Goal: Task Accomplishment & Management: Complete application form

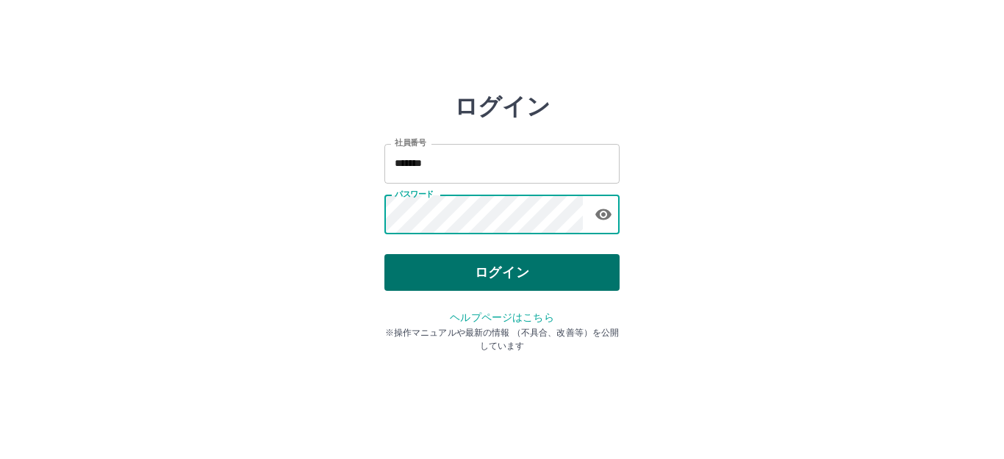
click at [495, 281] on button "ログイン" at bounding box center [501, 272] width 235 height 37
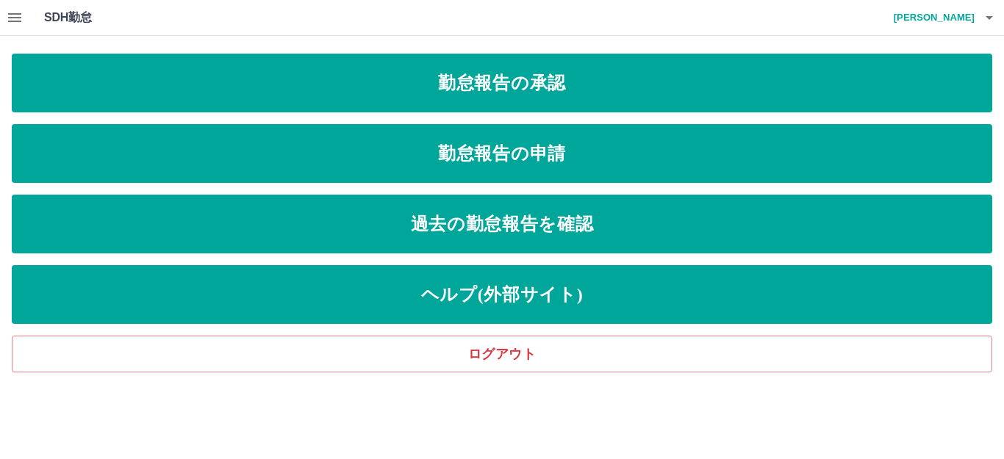
click at [245, 123] on div "勤怠報告の承認 勤怠報告の申請 過去の勤怠報告を確認 ヘルプ(外部サイト) ログアウト" at bounding box center [502, 213] width 980 height 319
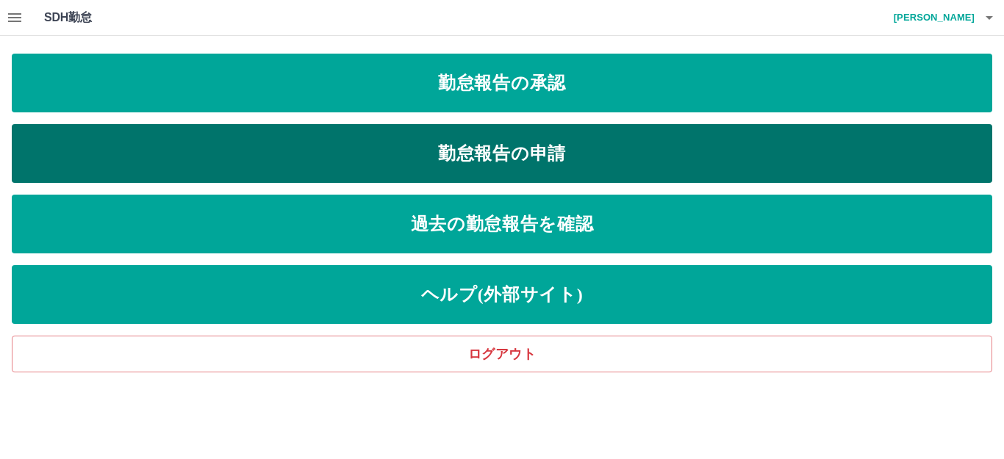
click at [231, 148] on link "勤怠報告の申請" at bounding box center [502, 153] width 980 height 59
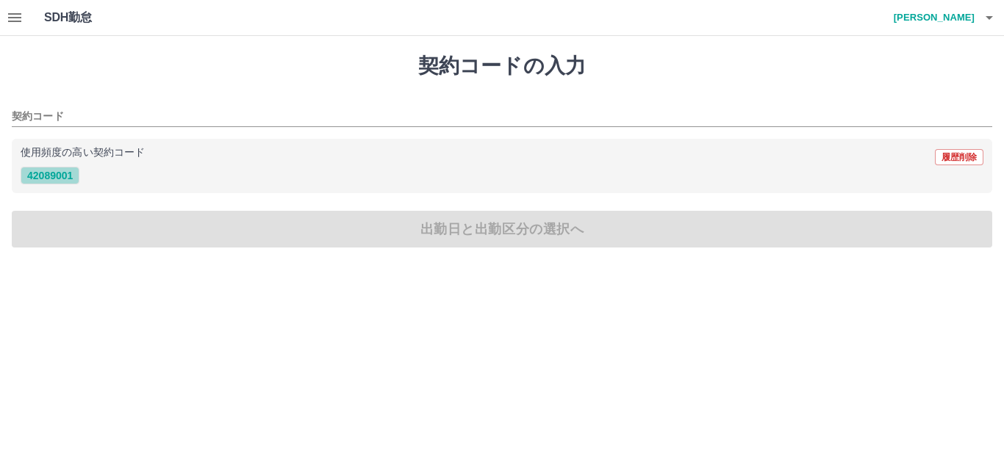
click at [62, 173] on button "42089001" at bounding box center [50, 176] width 59 height 18
type input "********"
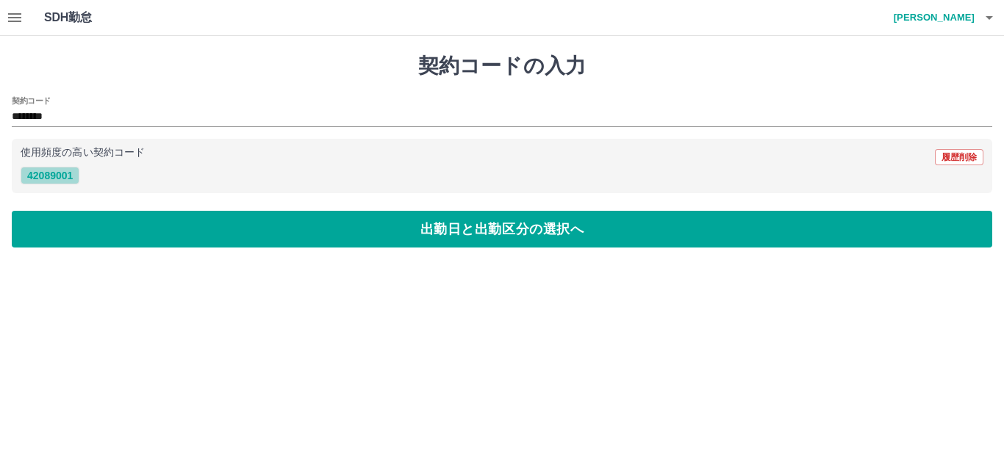
click at [57, 179] on button "42089001" at bounding box center [50, 176] width 59 height 18
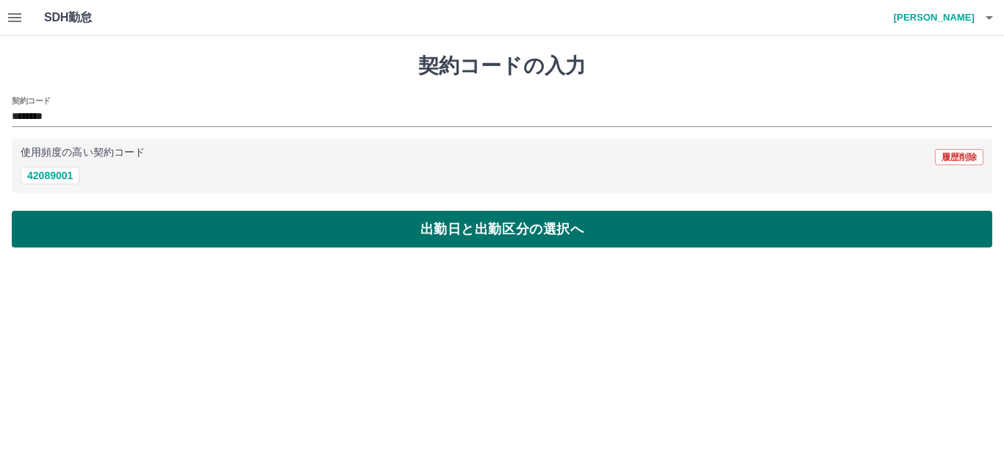
click at [216, 235] on button "出勤日と出勤区分の選択へ" at bounding box center [502, 229] width 980 height 37
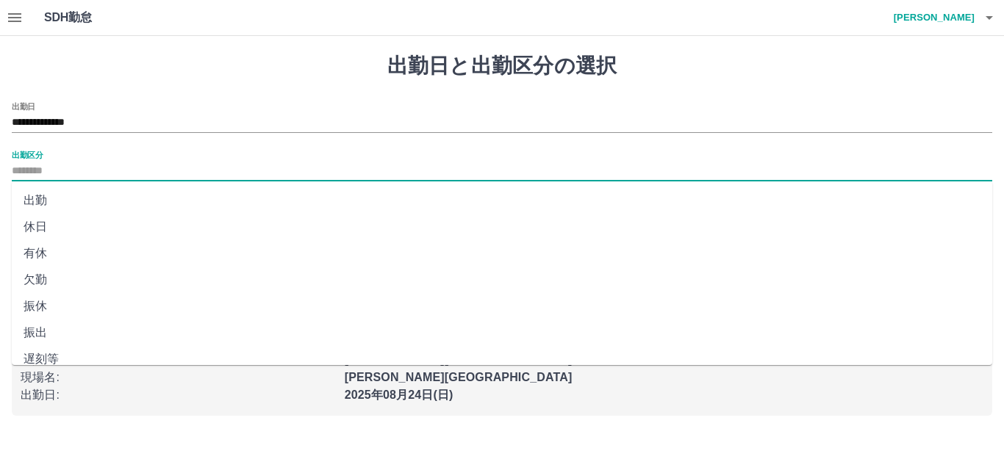
click at [90, 168] on input "出勤区分" at bounding box center [502, 171] width 980 height 18
click at [93, 201] on li "出勤" at bounding box center [502, 200] width 980 height 26
type input "**"
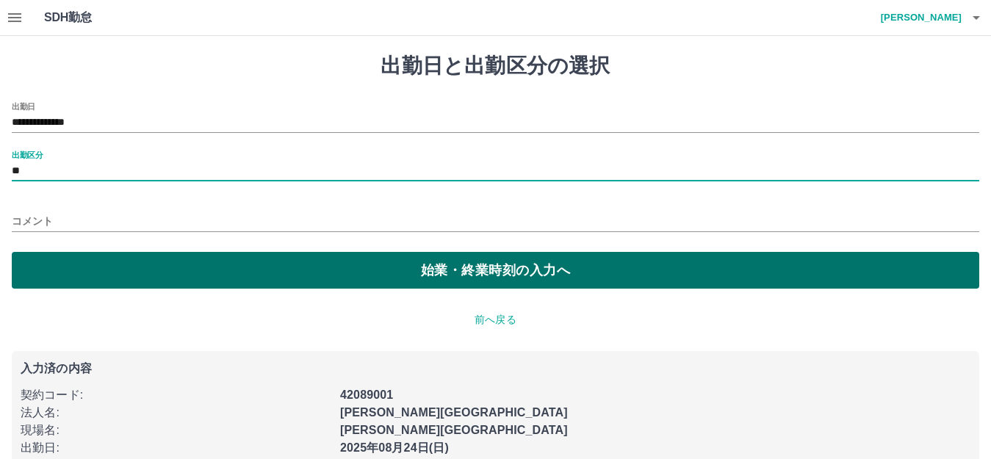
click at [192, 267] on button "始業・終業時刻の入力へ" at bounding box center [496, 270] width 968 height 37
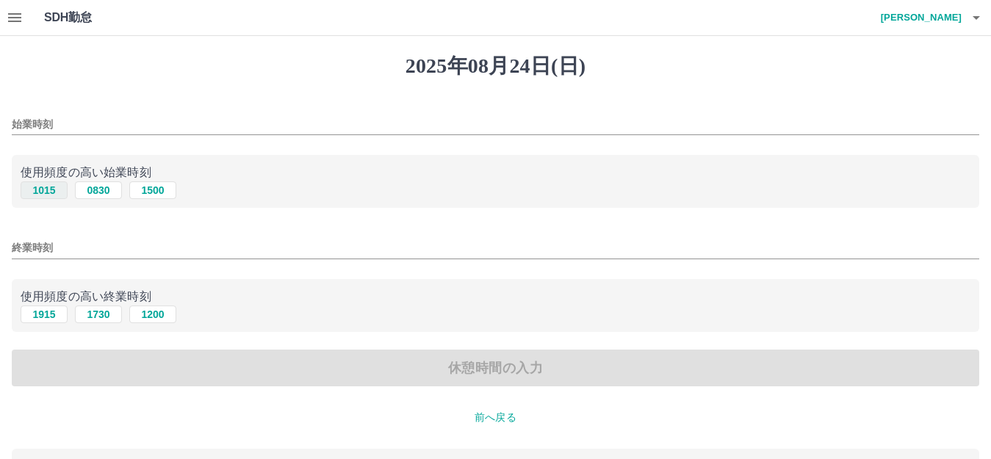
click at [42, 189] on button "1015" at bounding box center [44, 190] width 47 height 18
type input "****"
click at [39, 315] on button "1915" at bounding box center [44, 315] width 47 height 18
type input "****"
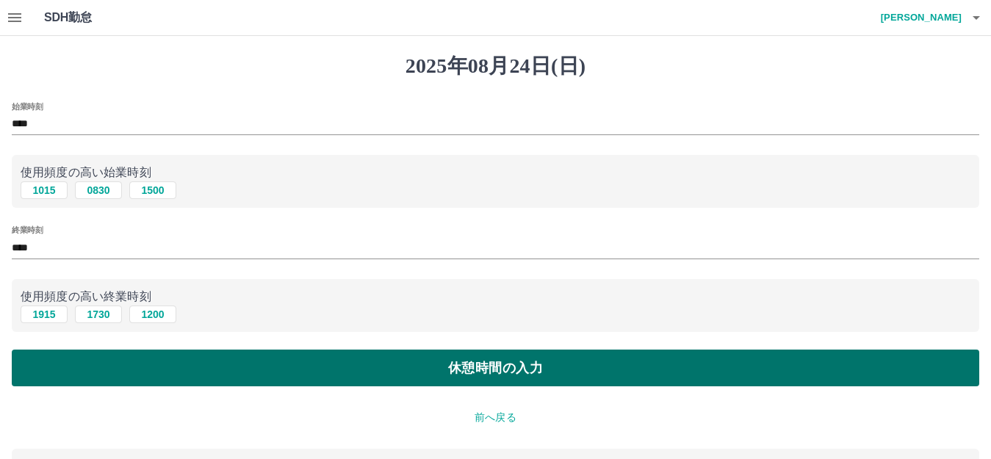
click at [365, 381] on button "休憩時間の入力" at bounding box center [496, 368] width 968 height 37
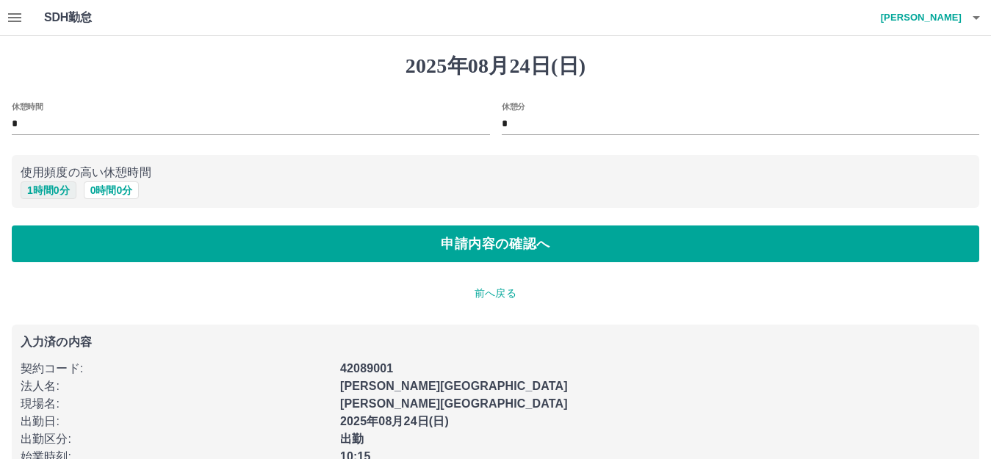
click at [41, 194] on button "1 時間 0 分" at bounding box center [49, 190] width 56 height 18
type input "*"
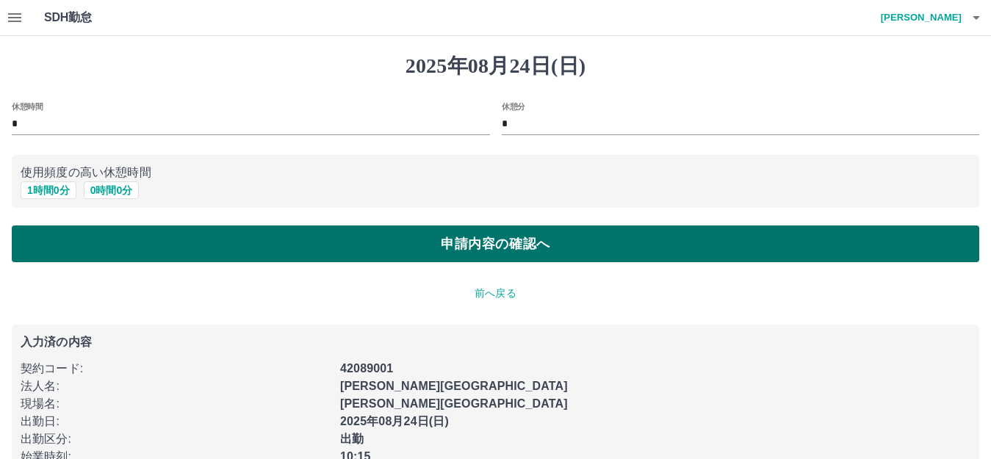
click at [154, 245] on button "申請内容の確認へ" at bounding box center [496, 244] width 968 height 37
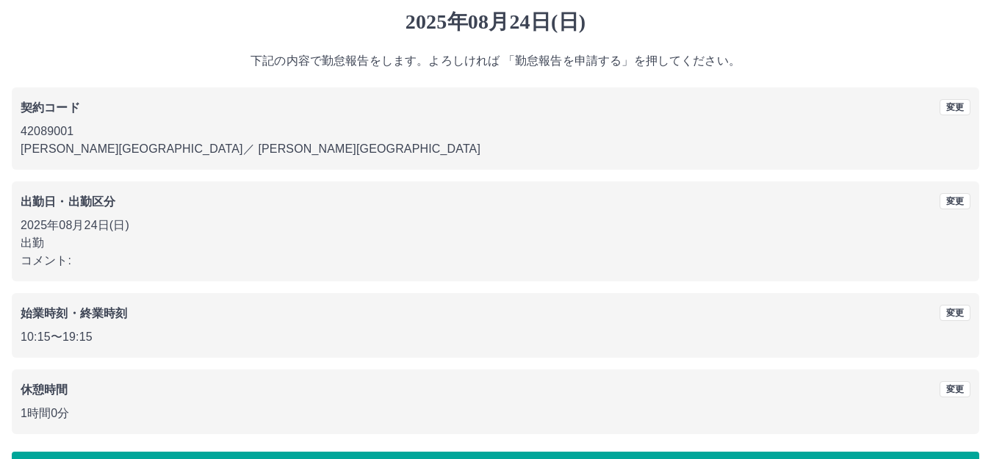
scroll to position [91, 0]
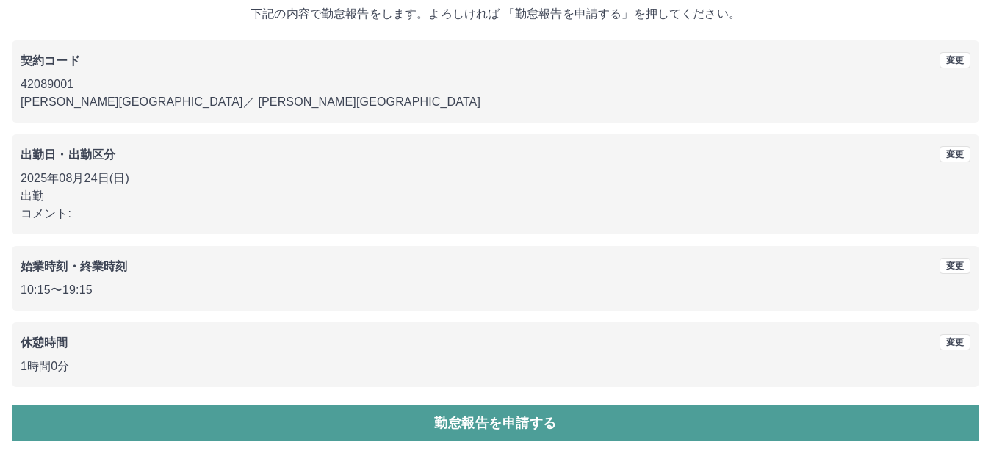
click at [316, 421] on button "勤怠報告を申請する" at bounding box center [496, 423] width 968 height 37
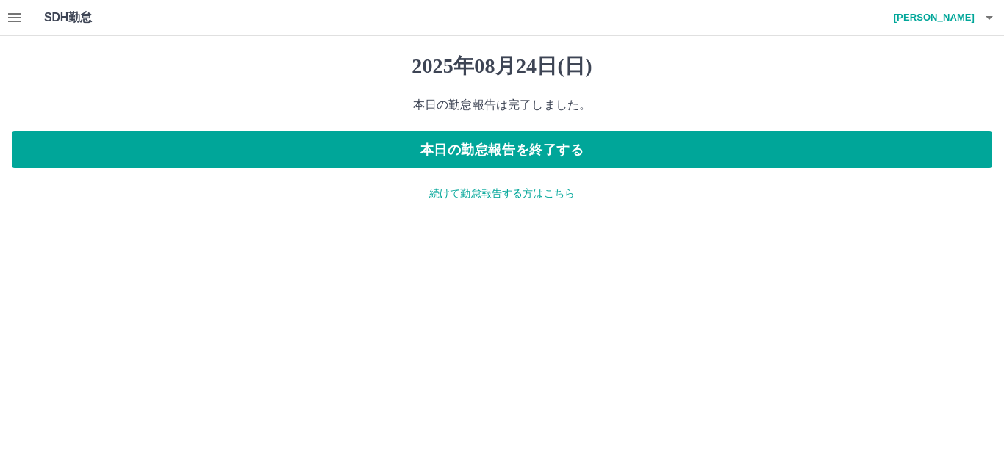
click at [528, 195] on p "続けて勤怠報告する方はこちら" at bounding box center [502, 193] width 980 height 15
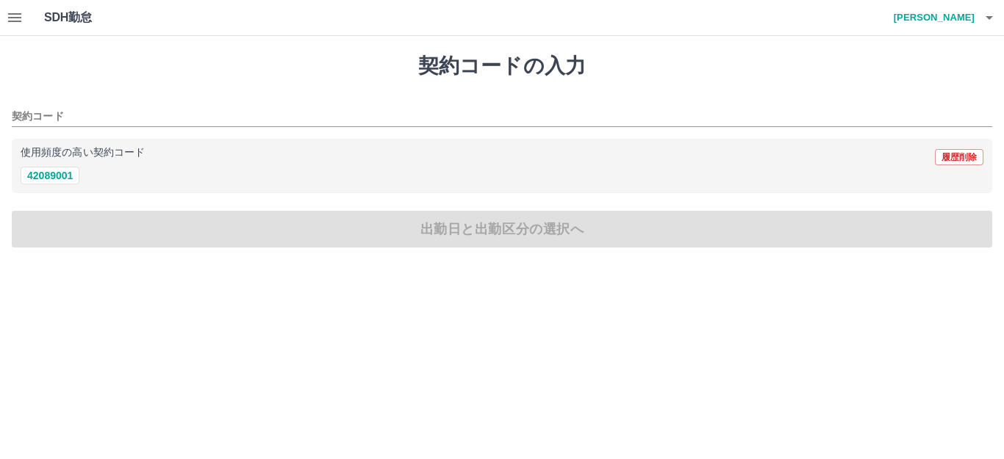
click at [12, 15] on icon "button" at bounding box center [14, 17] width 13 height 9
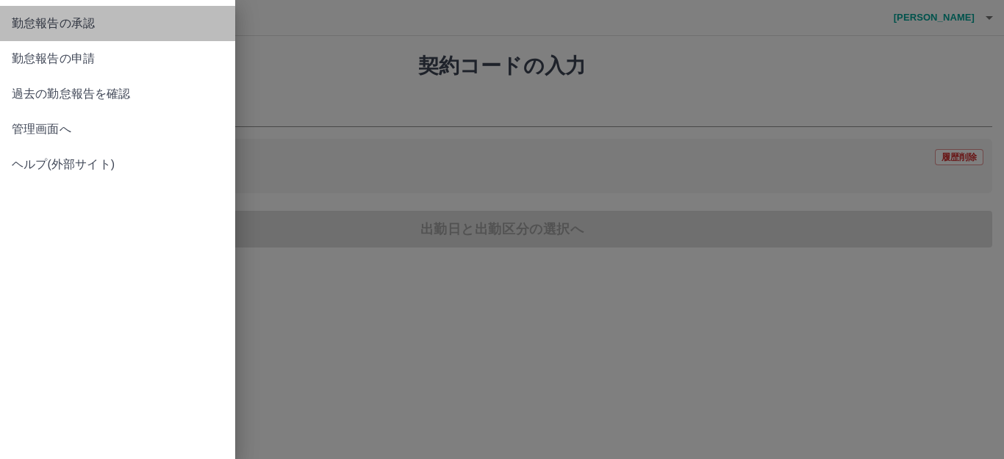
click at [35, 36] on link "勤怠報告の承認" at bounding box center [117, 23] width 235 height 35
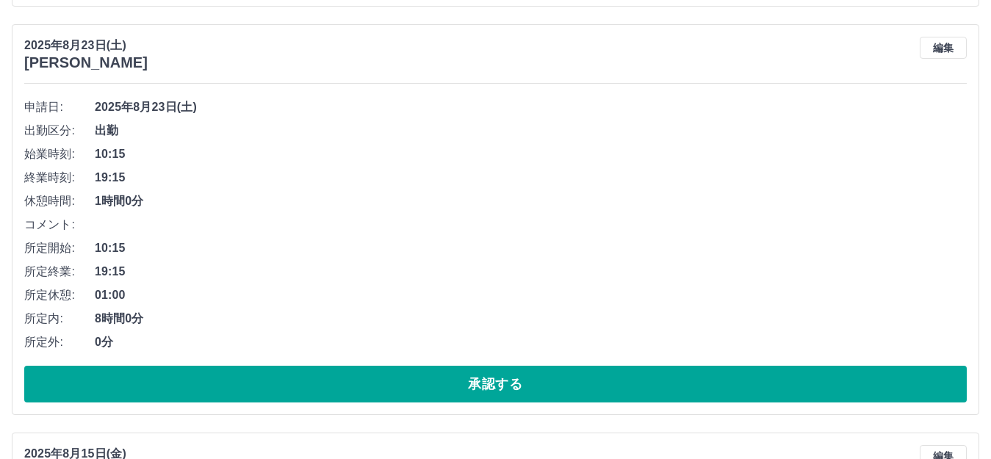
scroll to position [1764, 0]
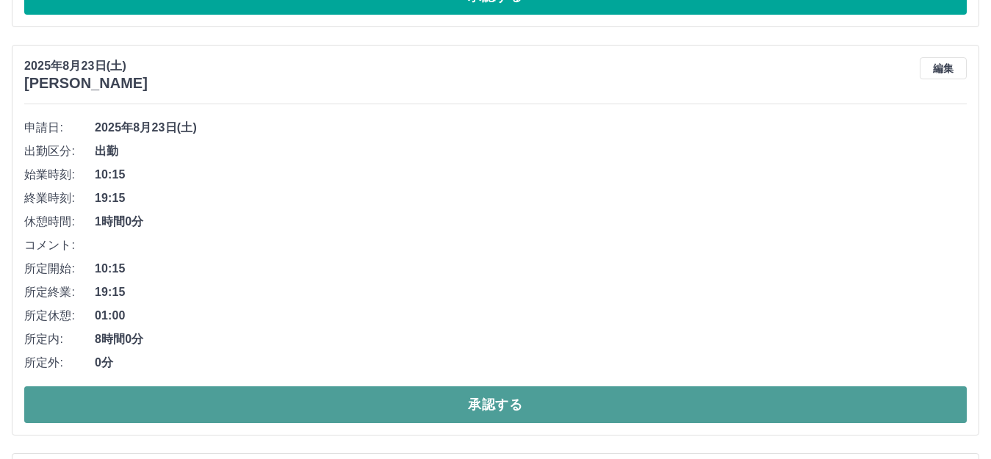
click at [387, 401] on button "承認する" at bounding box center [495, 405] width 943 height 37
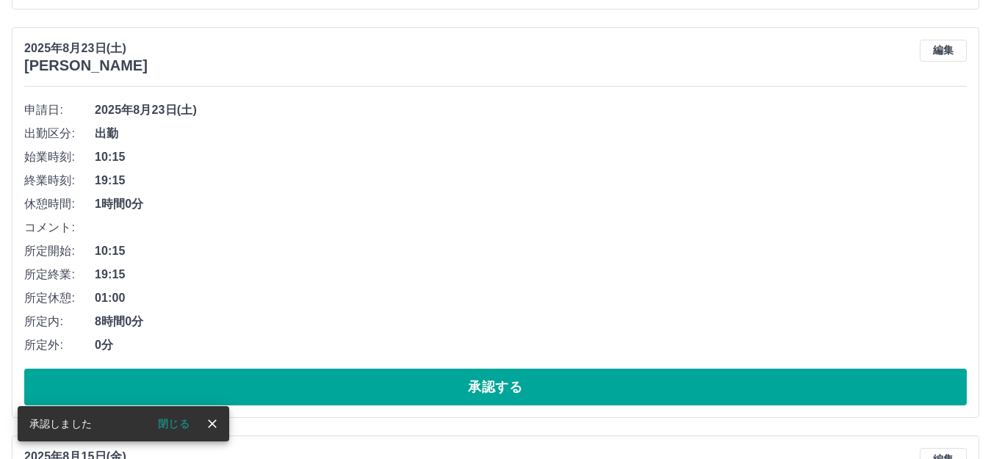
scroll to position [1396, 0]
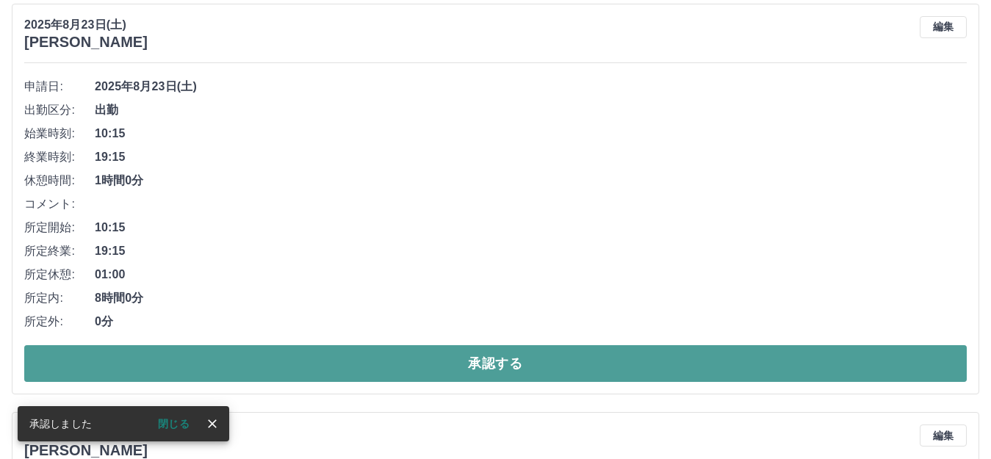
click at [525, 373] on button "承認する" at bounding box center [495, 363] width 943 height 37
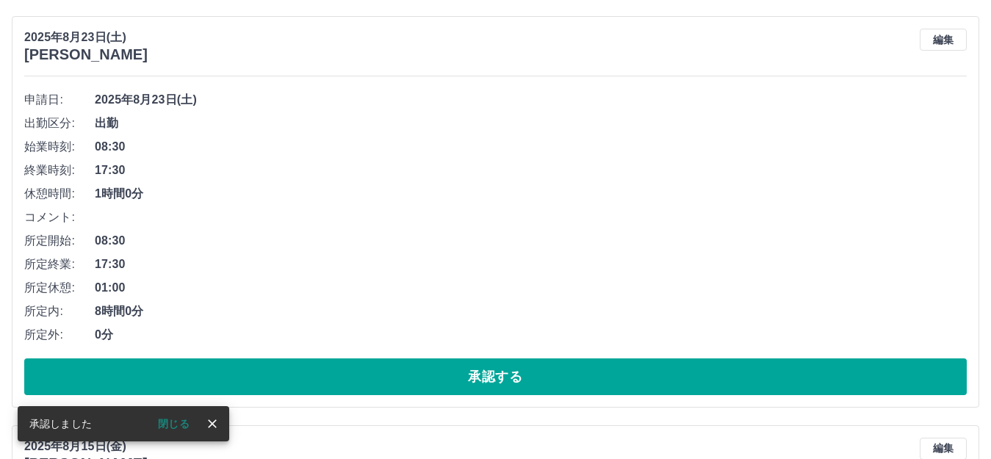
scroll to position [1061, 0]
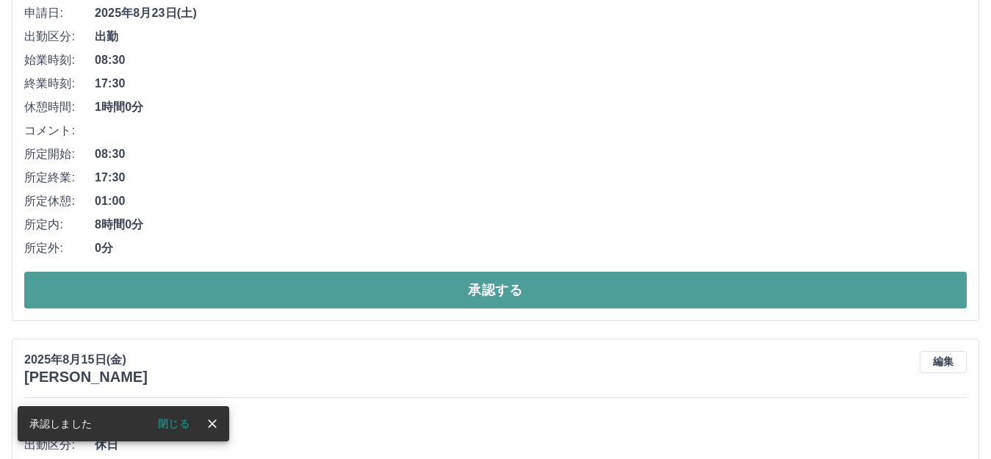
click at [492, 298] on button "承認する" at bounding box center [495, 290] width 943 height 37
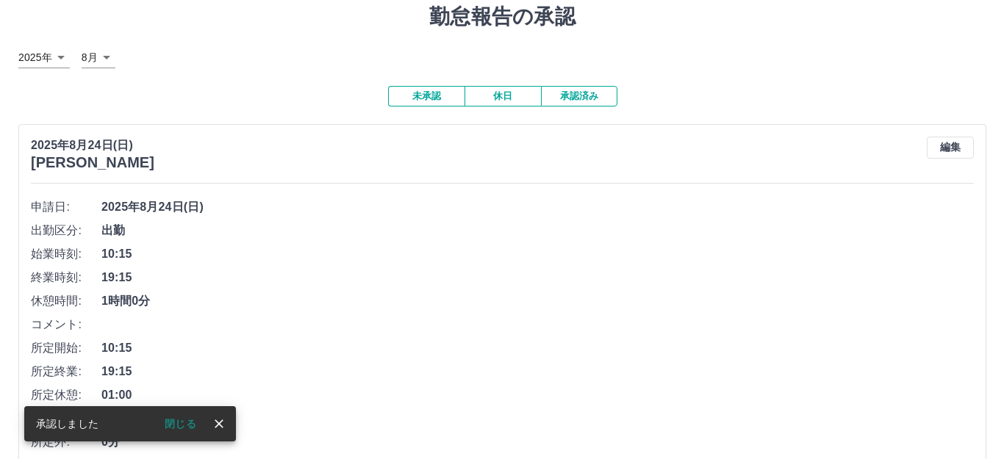
scroll to position [0, 0]
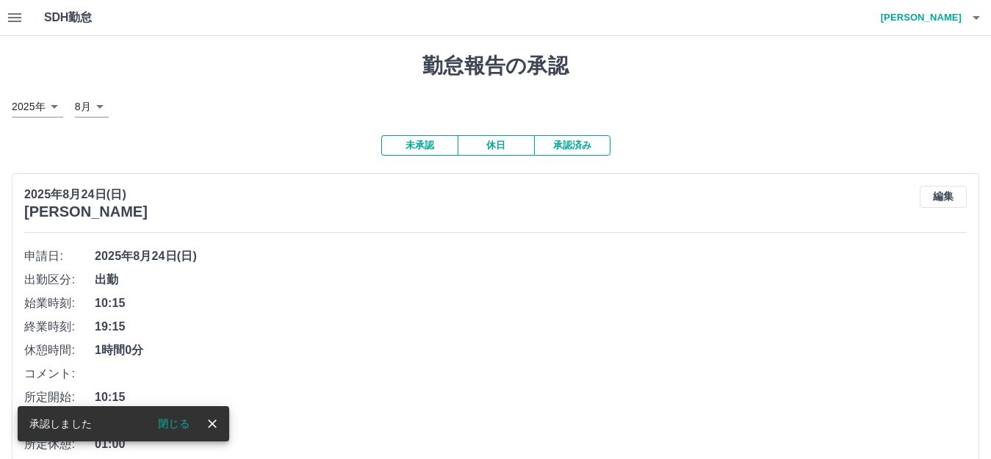
click at [0, 19] on button "button" at bounding box center [14, 17] width 29 height 35
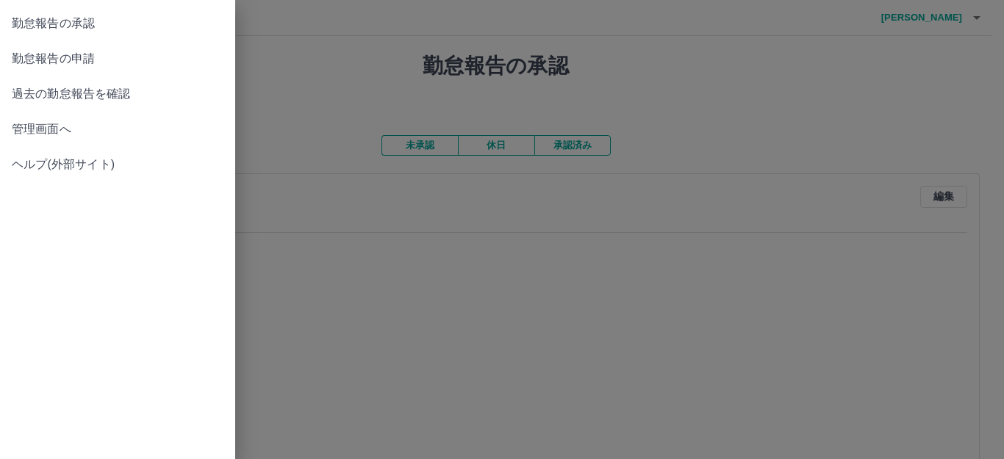
click at [761, 123] on div at bounding box center [502, 229] width 1004 height 459
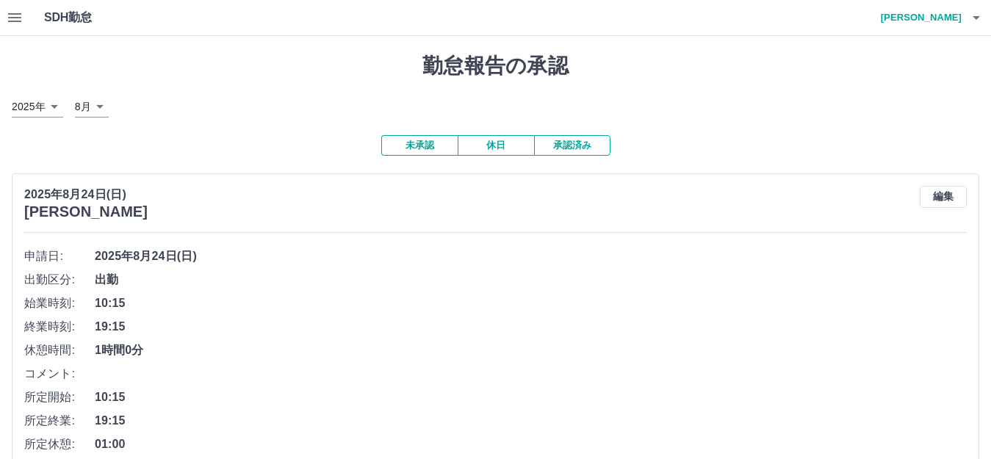
click at [973, 13] on icon "button" at bounding box center [977, 18] width 18 height 18
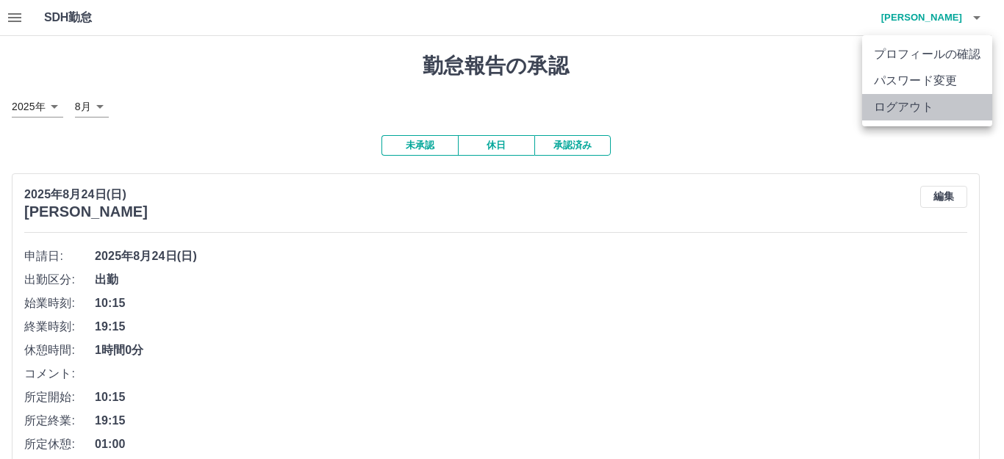
click at [923, 116] on li "ログアウト" at bounding box center [927, 107] width 130 height 26
